Goal: Use online tool/utility: Use online tool/utility

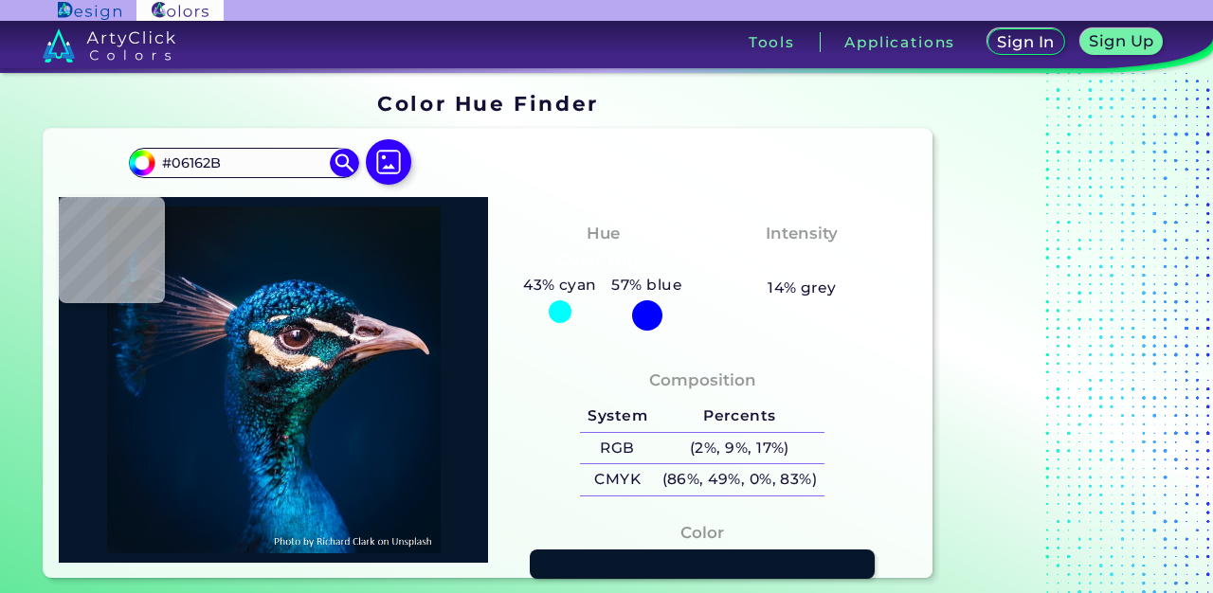
type input "#011a2e"
type input "#011A2E"
type input "#04192a"
type input "#04192A"
type input "#061826"
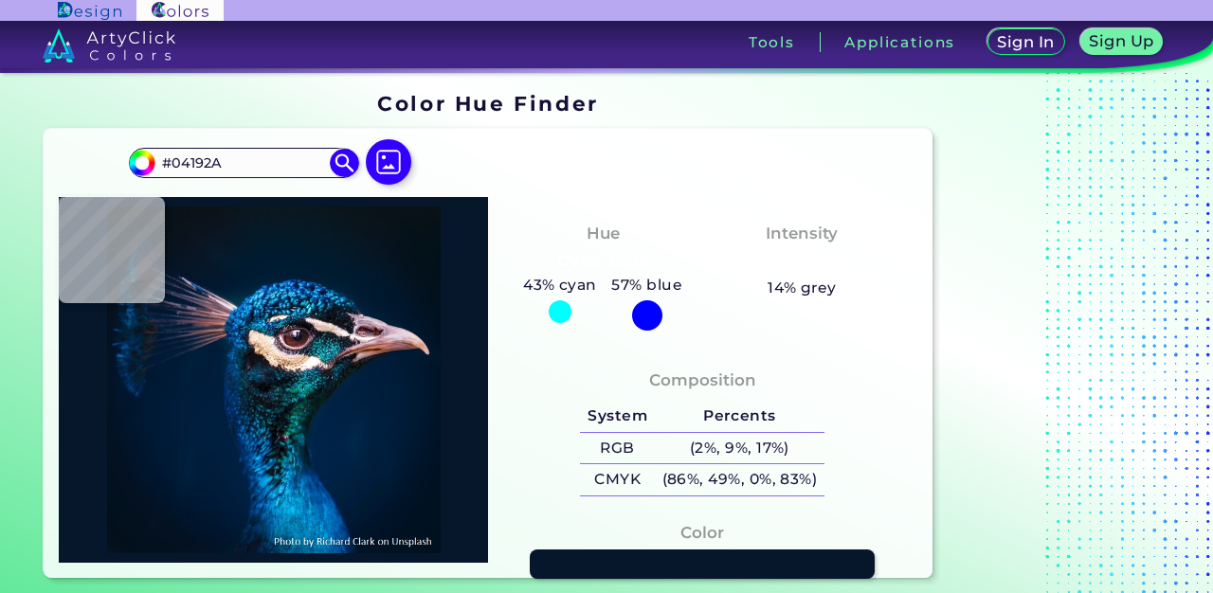
type input "#061826"
type input "#0a151b"
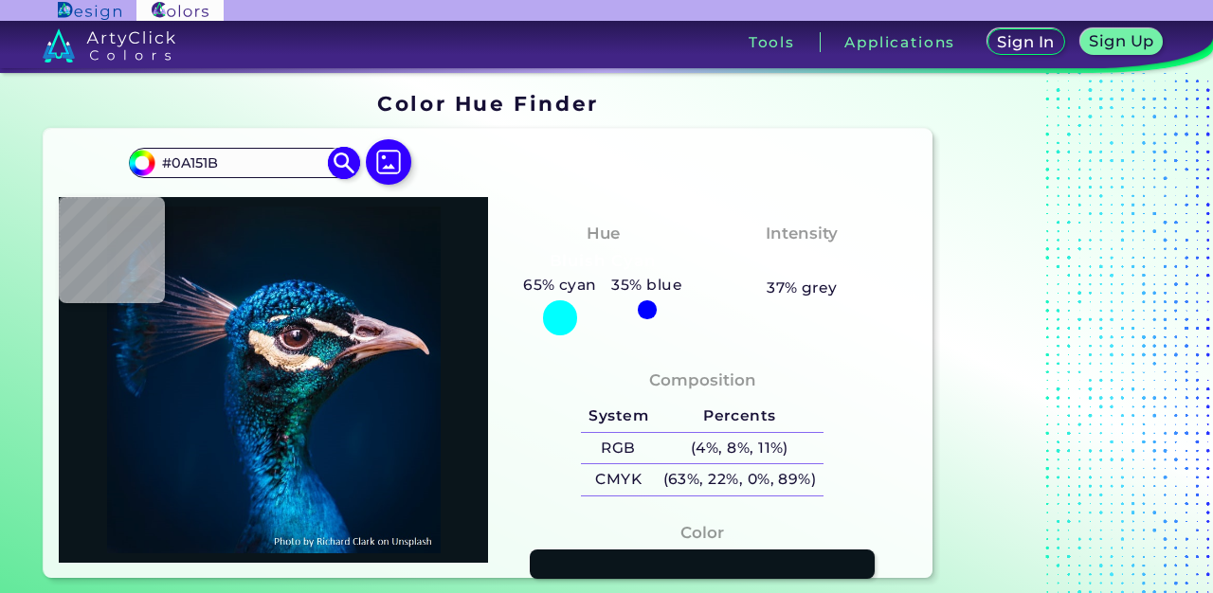
click at [242, 156] on input "#0A151B" at bounding box center [243, 163] width 176 height 26
type input "A0A0A0"
type input "#a0a0a0"
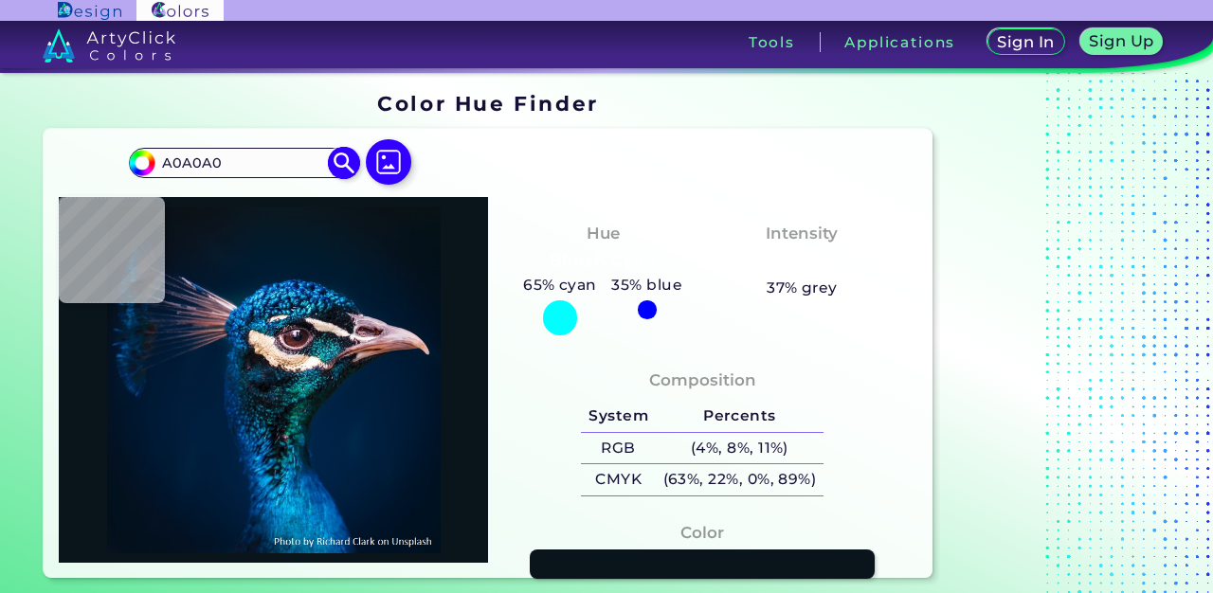
type input "#A0A0A0"
